Goal: Navigation & Orientation: Find specific page/section

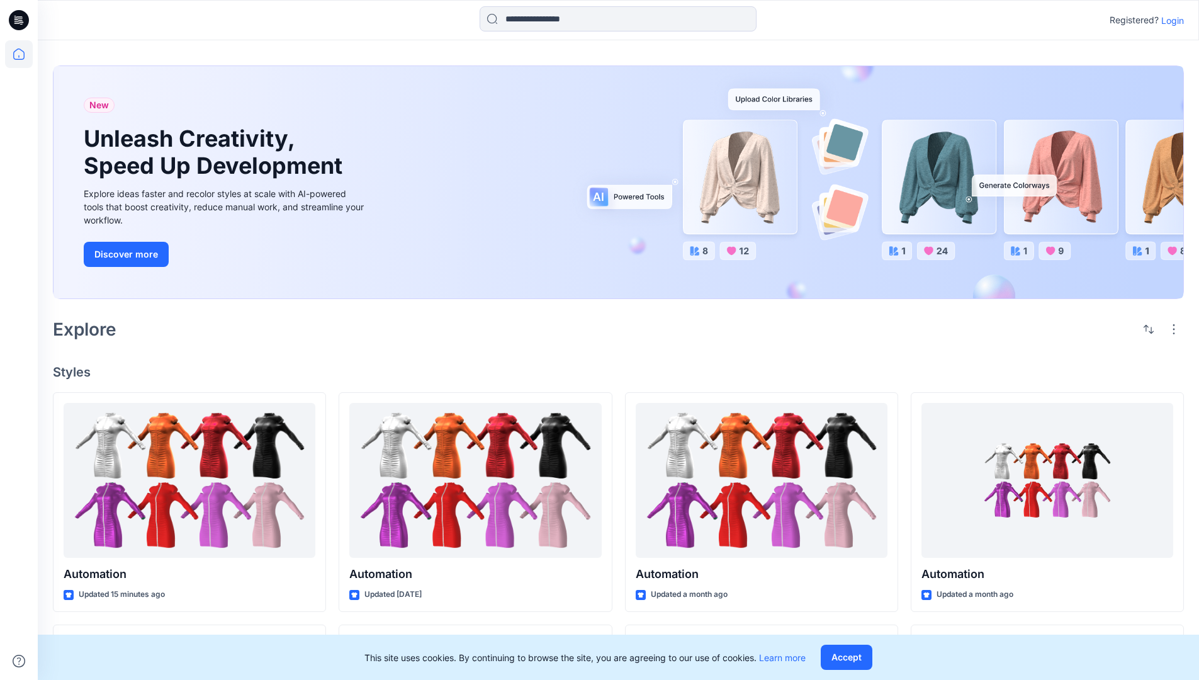
click at [1169, 20] on p "Login" at bounding box center [1172, 20] width 23 height 13
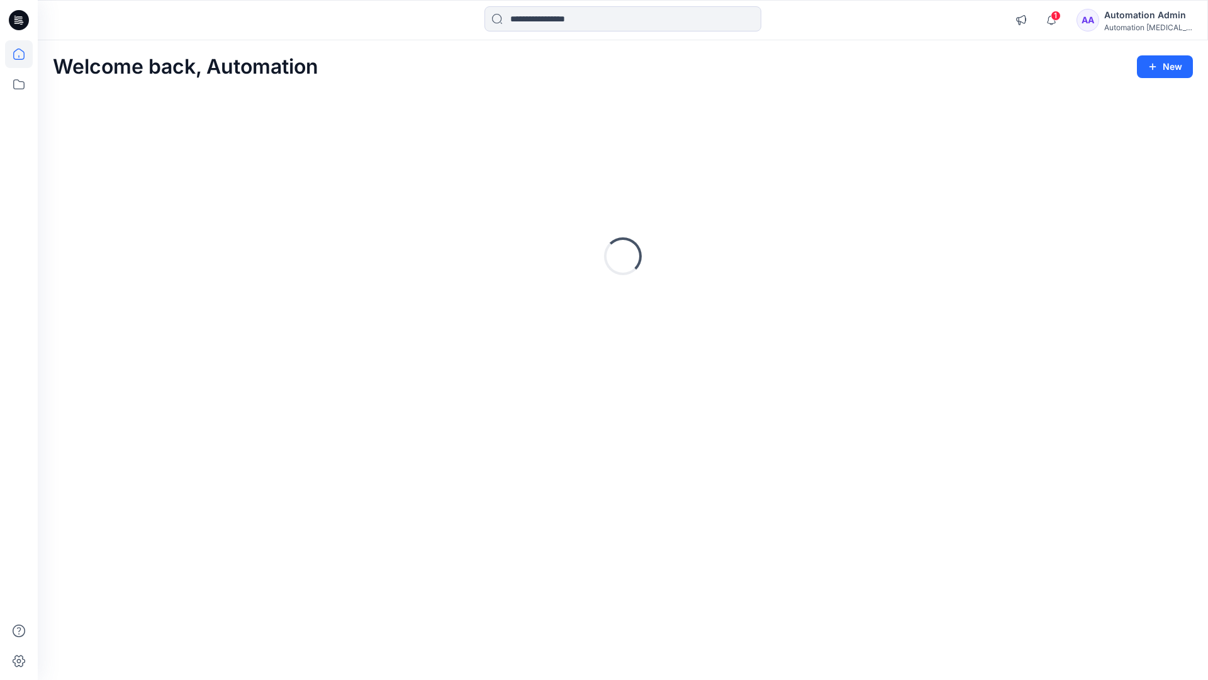
click at [24, 54] on icon at bounding box center [18, 53] width 11 height 11
click at [20, 82] on icon at bounding box center [18, 84] width 11 height 10
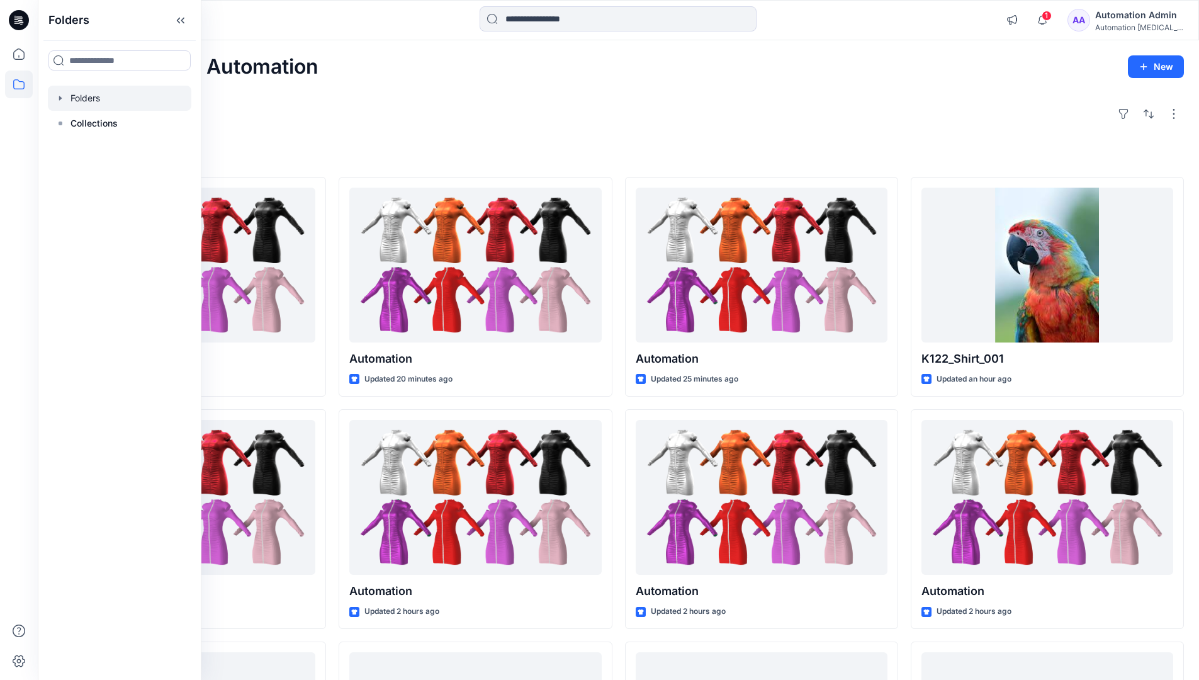
click at [92, 98] on div at bounding box center [119, 98] width 143 height 25
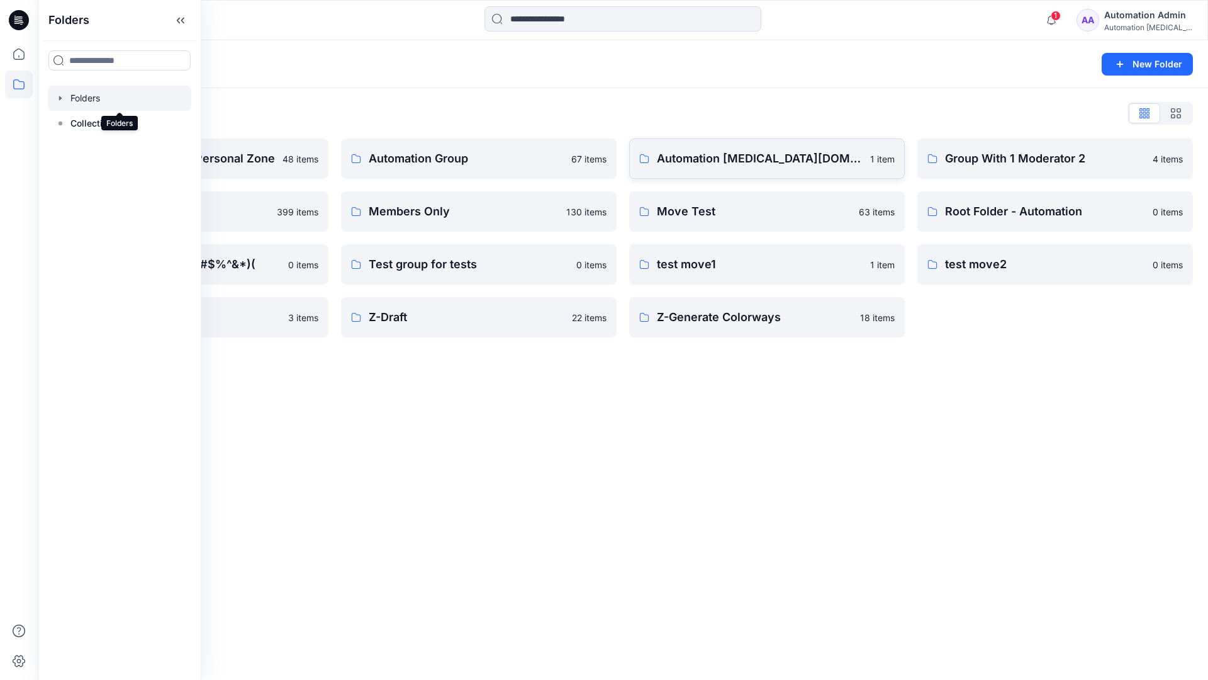
click at [722, 164] on p "Automation [MEDICAL_DATA][DOMAIN_NAME]" at bounding box center [760, 159] width 206 height 18
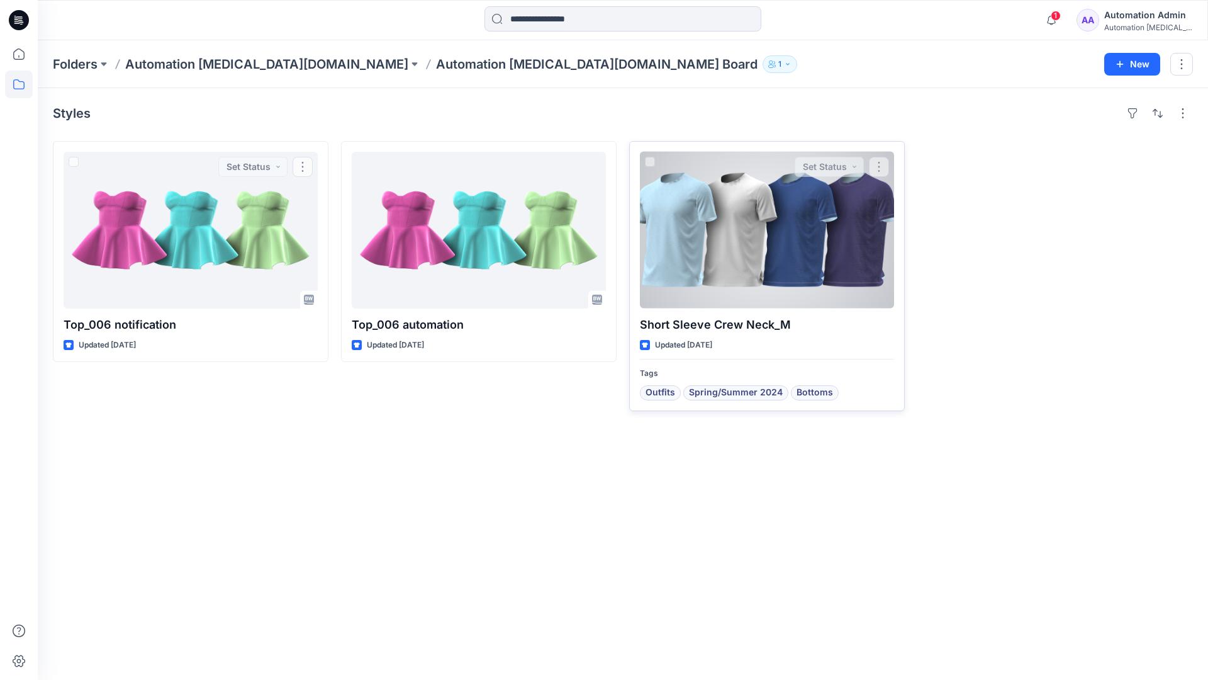
click at [720, 242] on div at bounding box center [767, 230] width 254 height 157
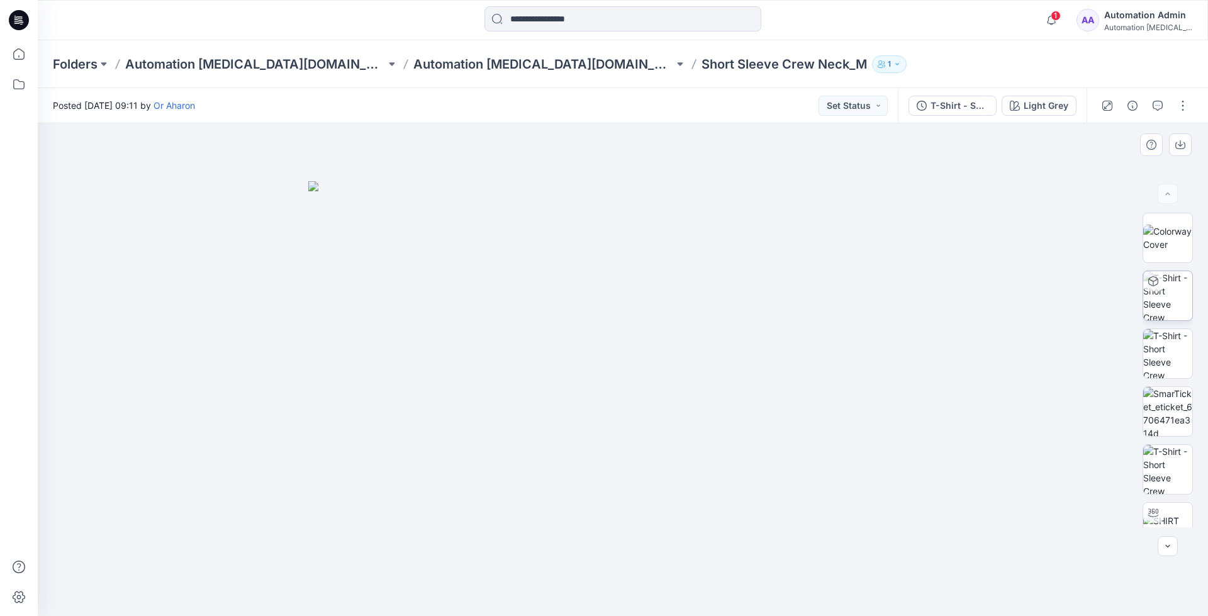
click at [1166, 298] on img at bounding box center [1167, 295] width 49 height 49
